Goal: Find specific page/section: Find specific page/section

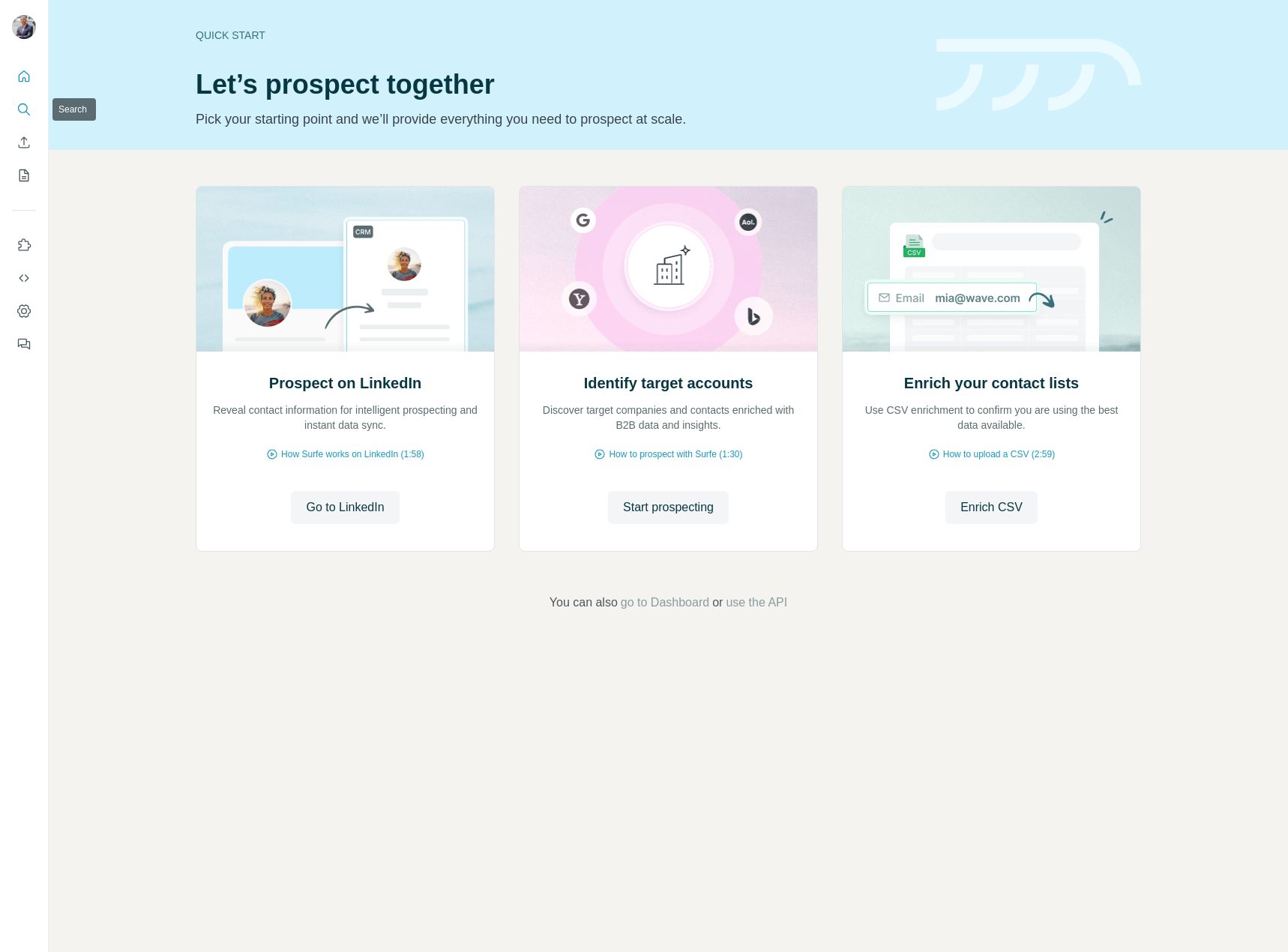
click at [21, 107] on icon "Search" at bounding box center [24, 109] width 15 height 15
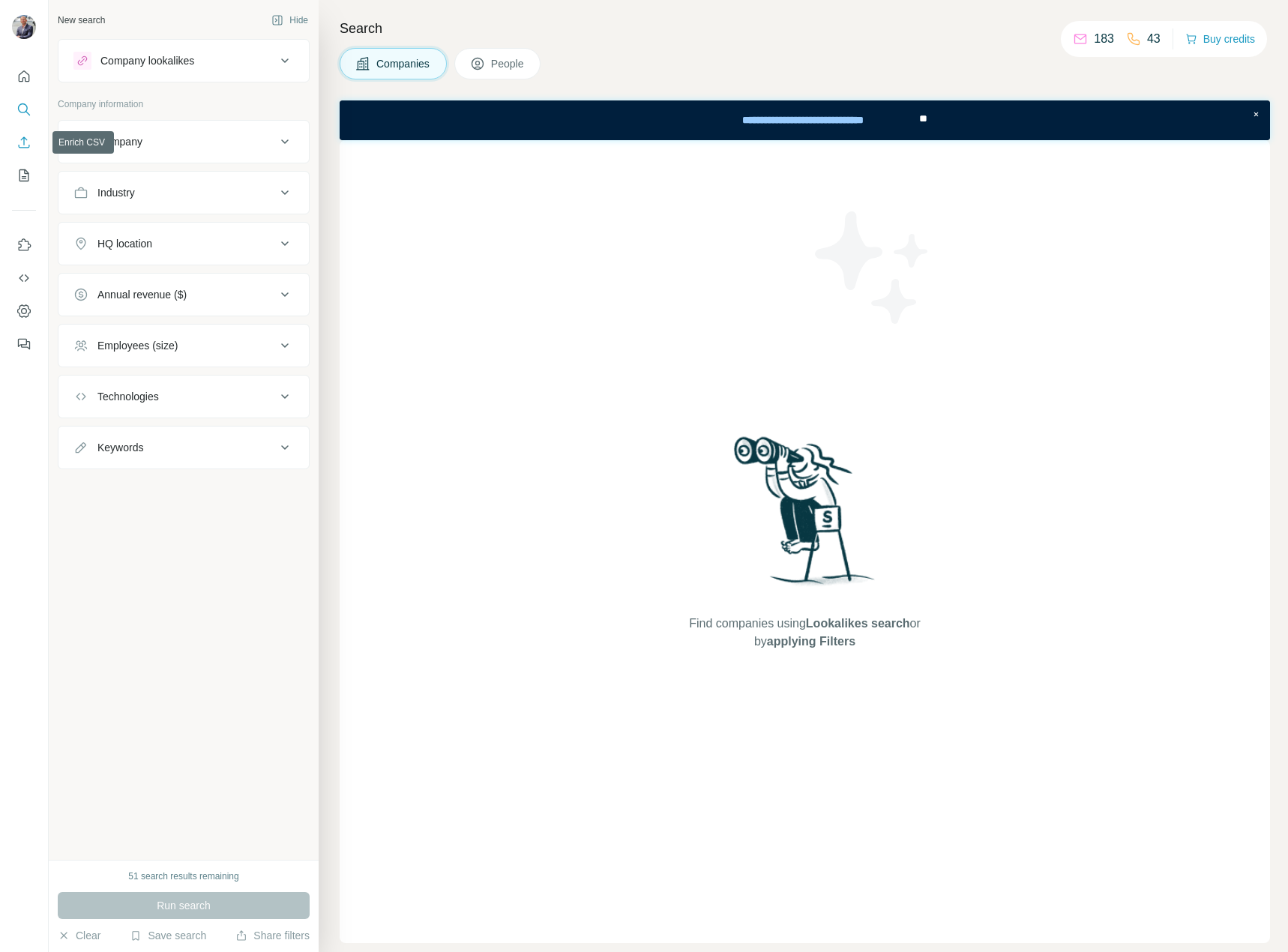
click at [21, 139] on icon "Enrich CSV" at bounding box center [24, 142] width 15 height 15
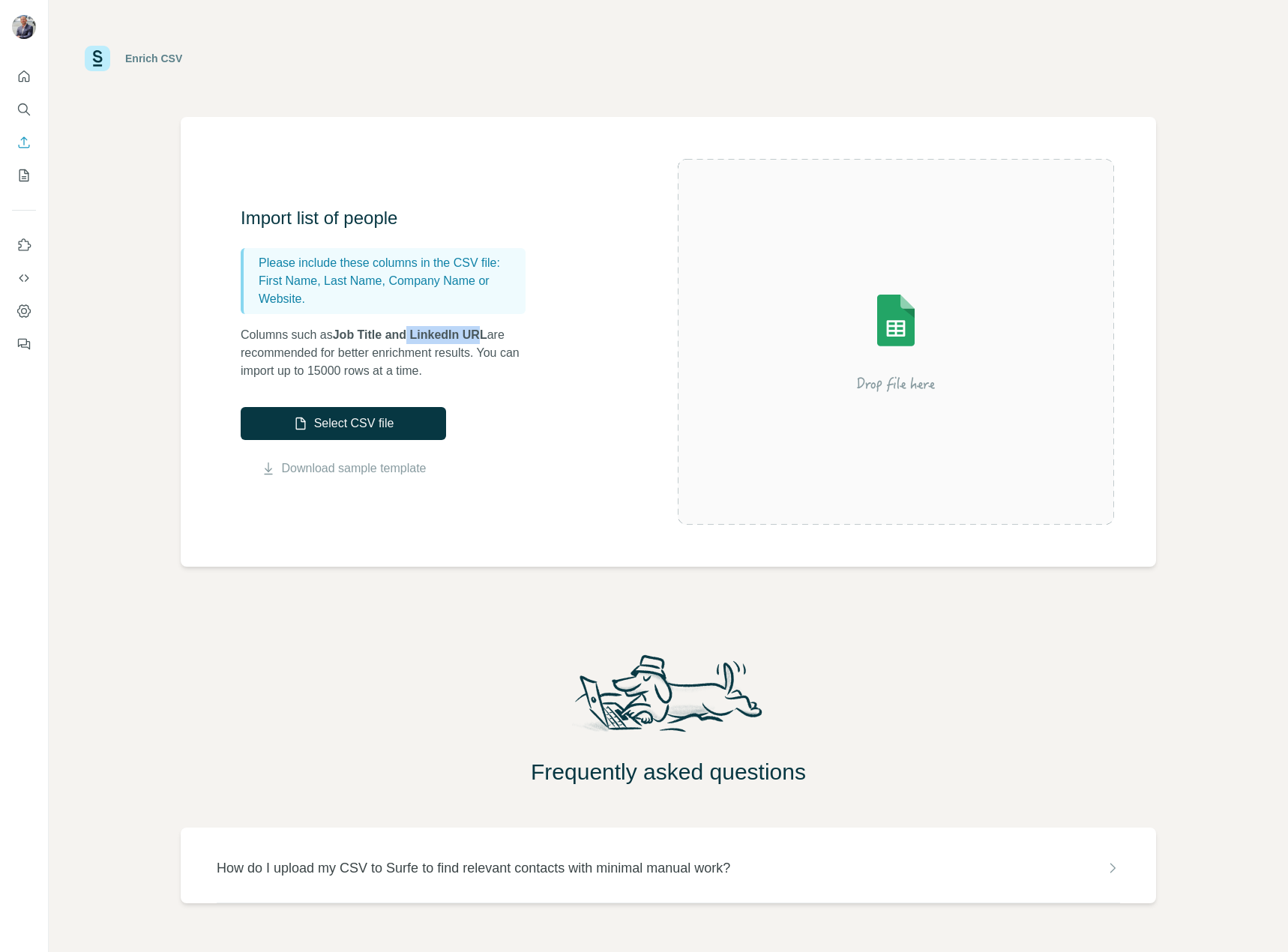
drag, startPoint x: 490, startPoint y: 332, endPoint x: 414, endPoint y: 336, distance: 76.1
click at [414, 336] on span "Job Title and LinkedIn URL" at bounding box center [410, 335] width 154 height 13
click at [27, 74] on icon "Quick start" at bounding box center [24, 76] width 15 height 15
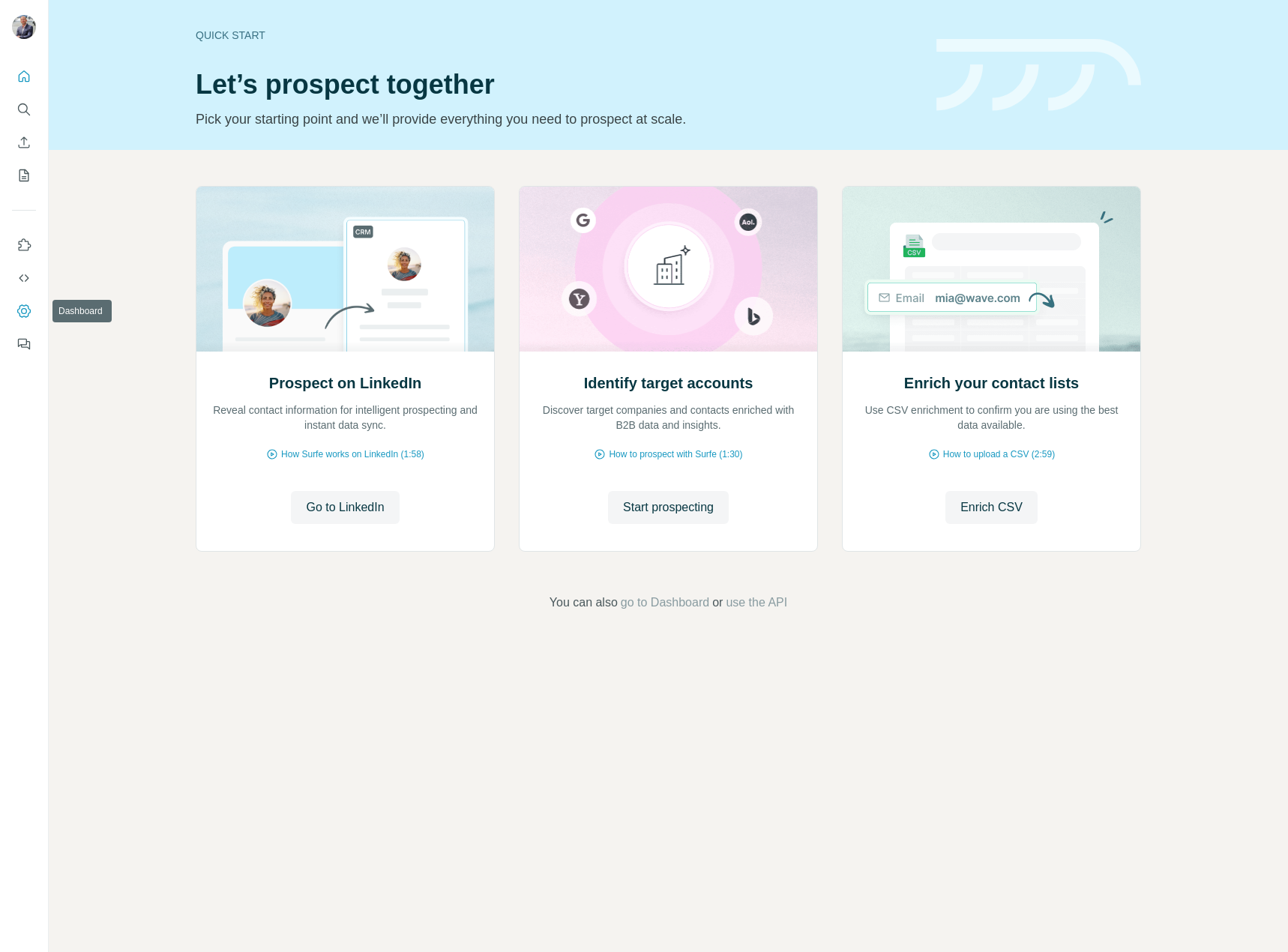
click at [20, 310] on icon "Dashboard" at bounding box center [24, 311] width 15 height 15
click at [20, 172] on icon "My lists" at bounding box center [25, 176] width 10 height 12
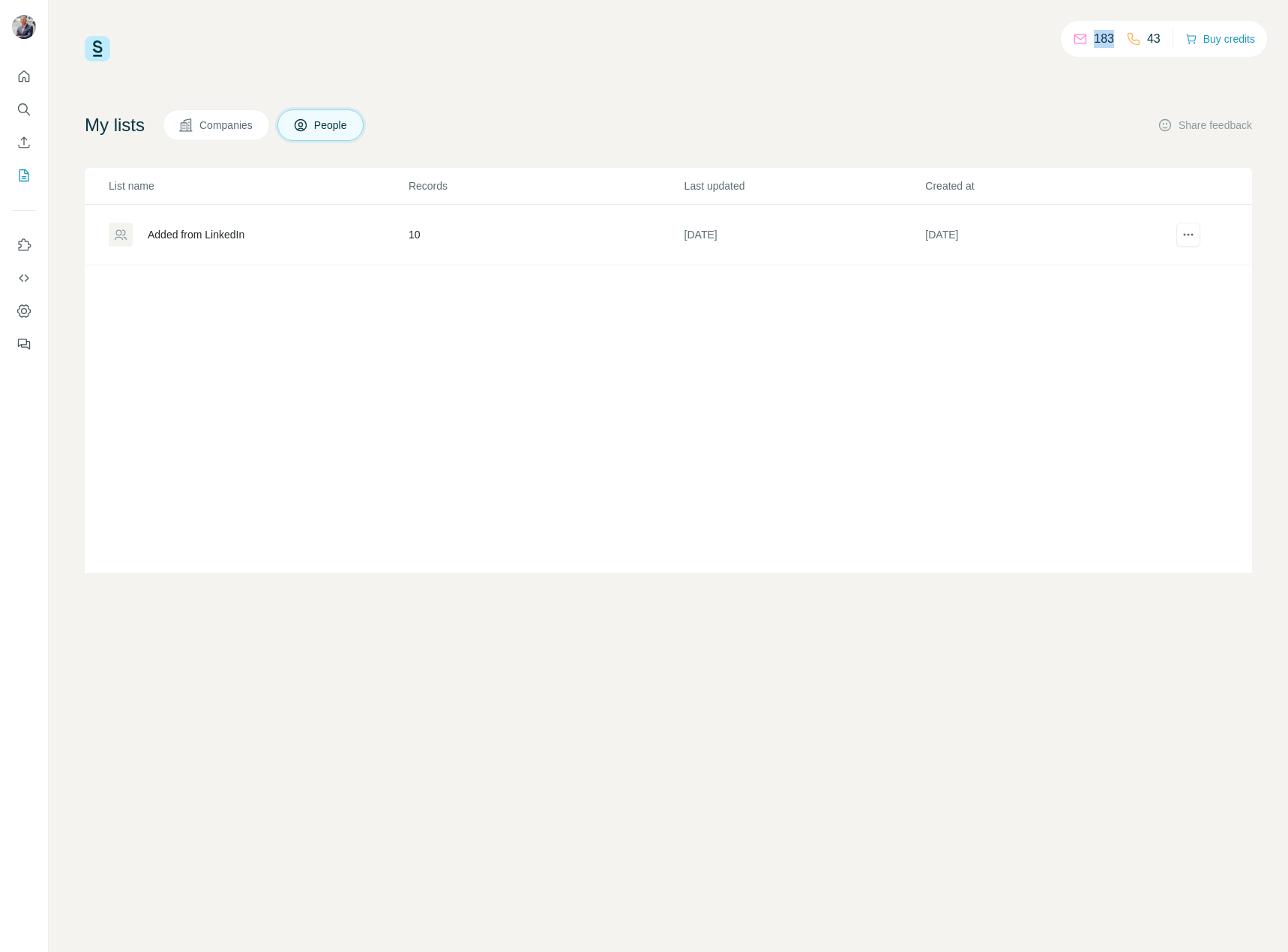
drag, startPoint x: 1107, startPoint y: 38, endPoint x: 1063, endPoint y: 41, distance: 44.1
click at [1063, 41] on div "183 43 Buy credits" at bounding box center [1164, 39] width 206 height 36
drag, startPoint x: 1162, startPoint y: 40, endPoint x: 1139, endPoint y: 42, distance: 23.1
click at [1139, 42] on div "183 43 Buy credits" at bounding box center [1164, 39] width 206 height 36
click at [1126, 45] on icon at bounding box center [1134, 39] width 15 height 15
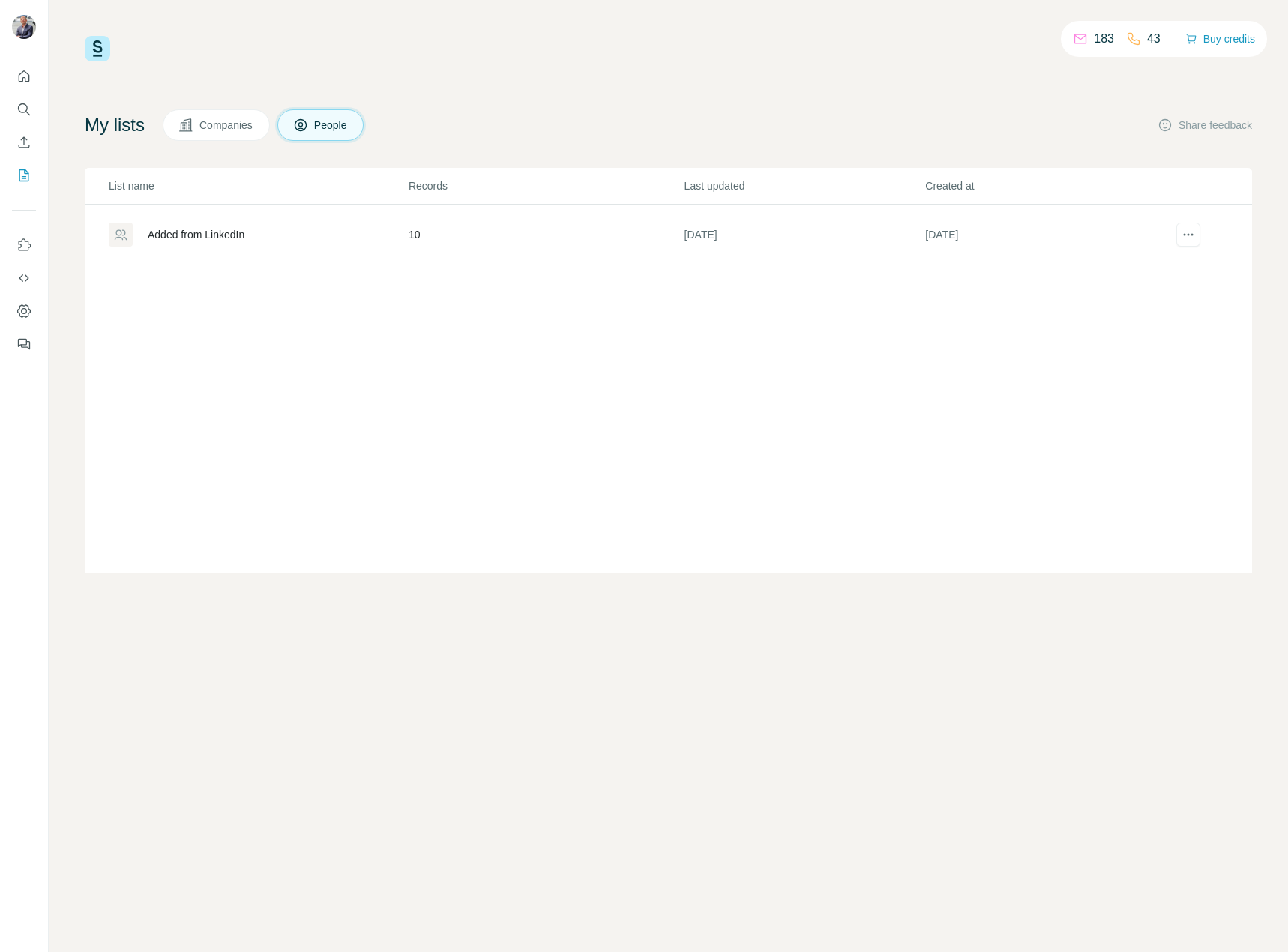
click at [234, 114] on button "Companies" at bounding box center [216, 125] width 107 height 32
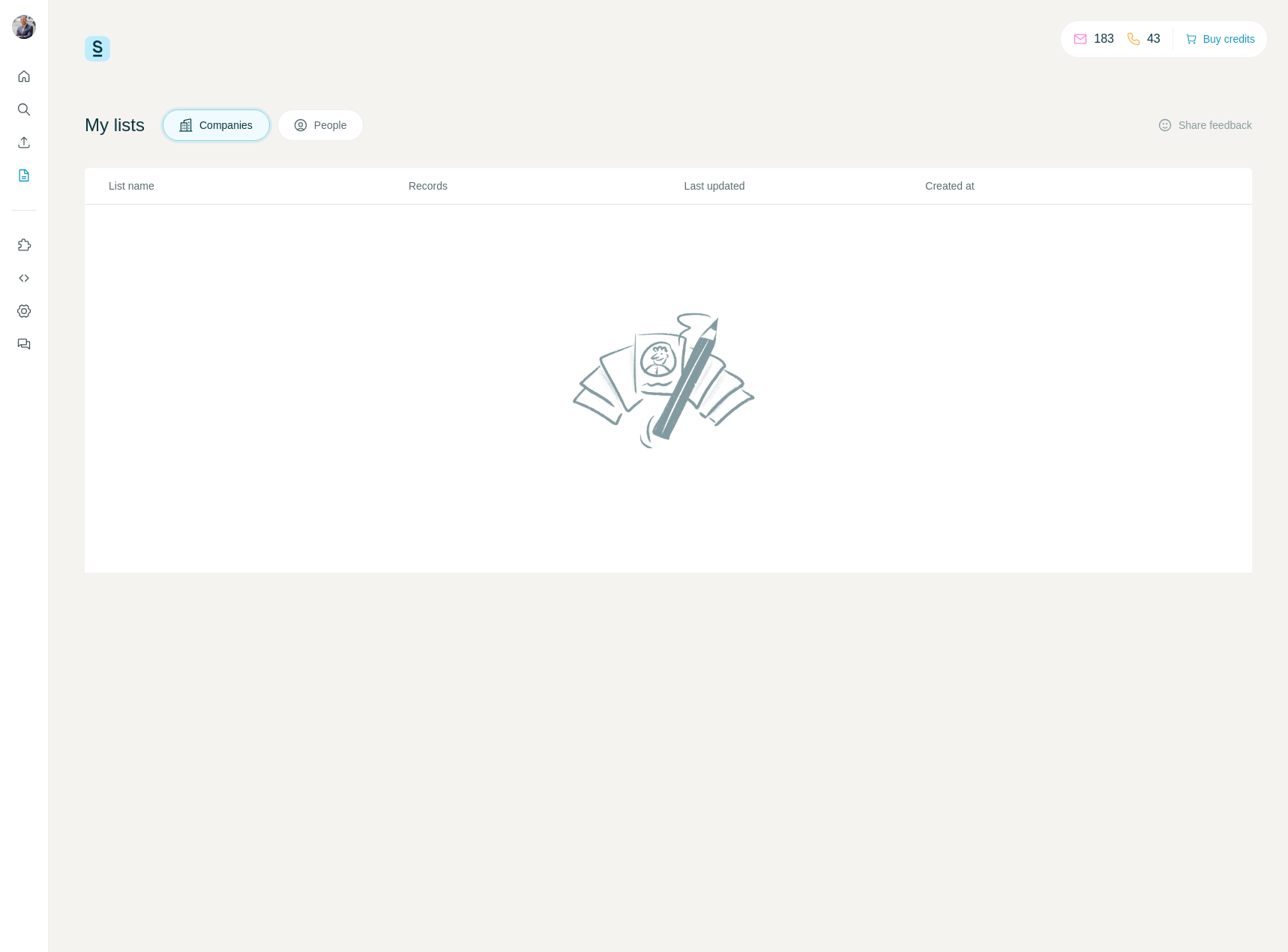
click at [341, 134] on button "People" at bounding box center [321, 125] width 87 height 32
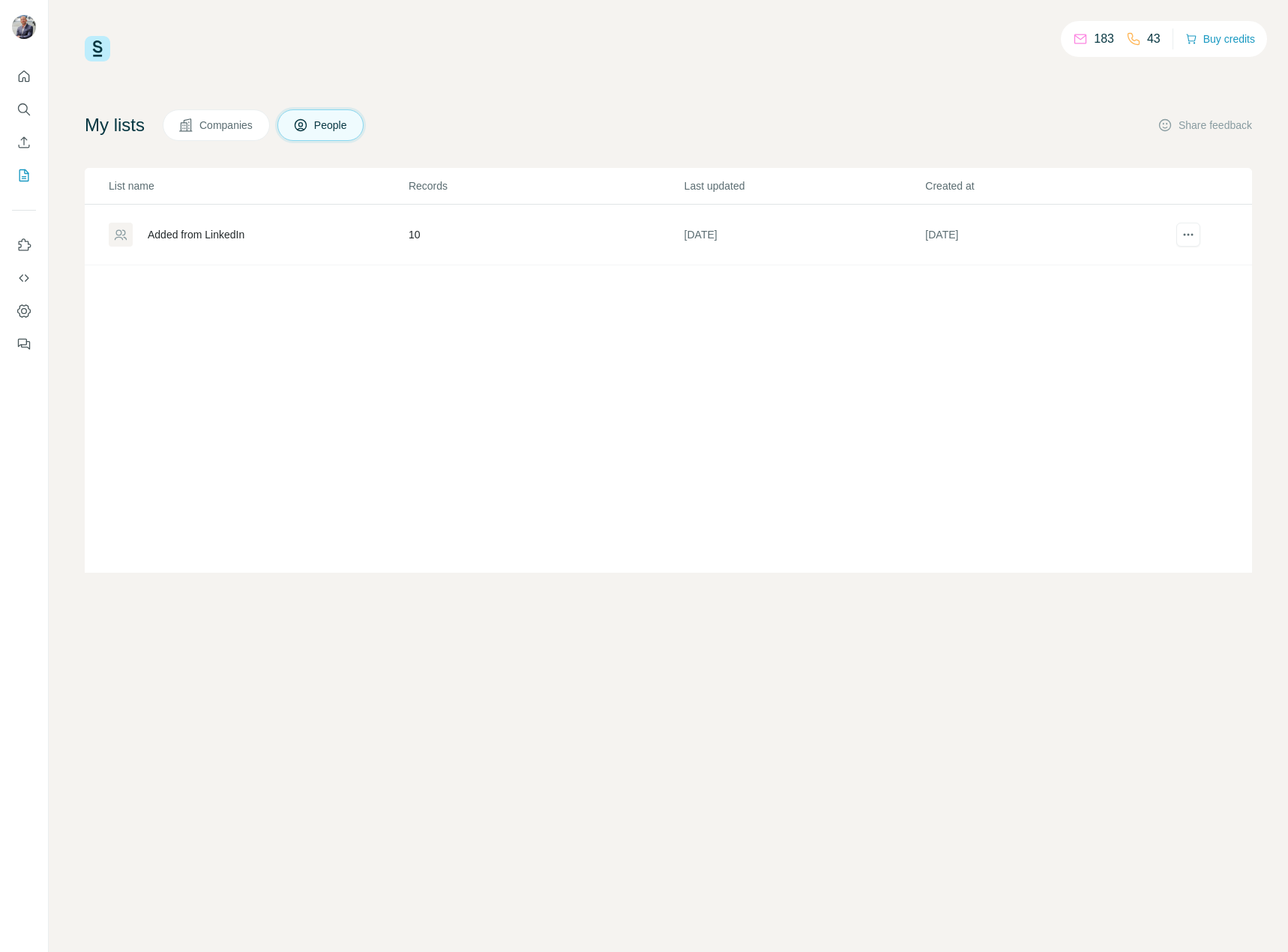
click at [207, 132] on span "Companies" at bounding box center [226, 125] width 55 height 15
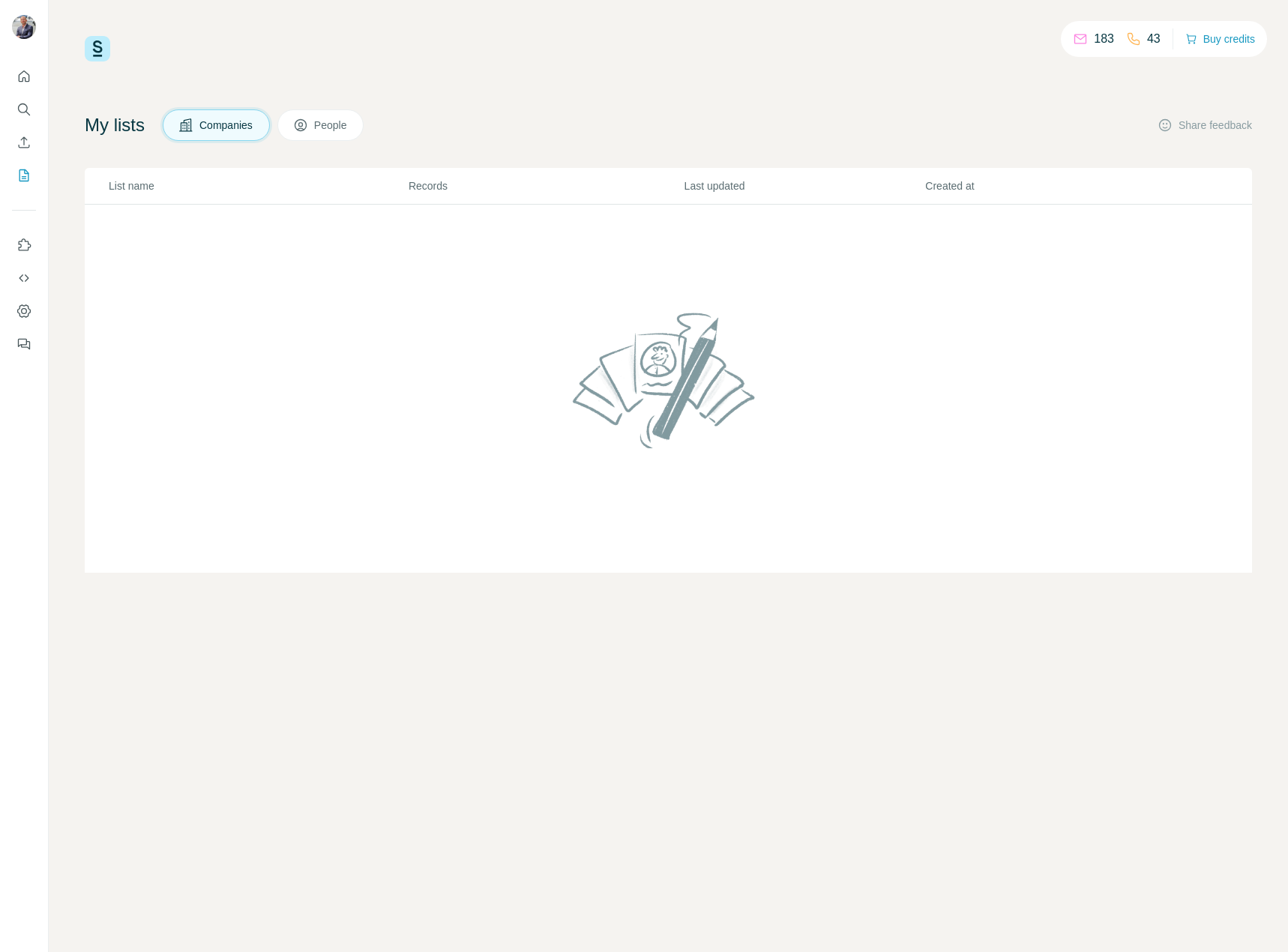
click at [332, 131] on span "People" at bounding box center [332, 125] width 34 height 15
